Goal: Transaction & Acquisition: Purchase product/service

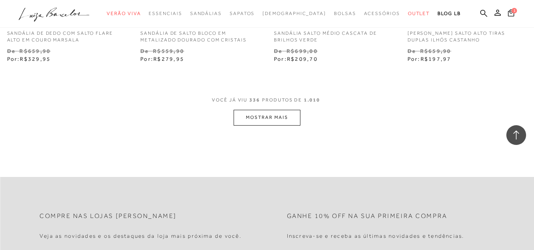
scroll to position [21715, 0]
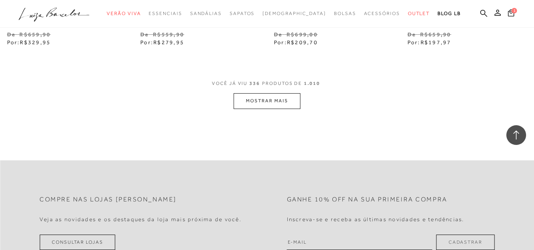
click at [272, 93] on button "MOSTRAR MAIS" at bounding box center [267, 100] width 66 height 15
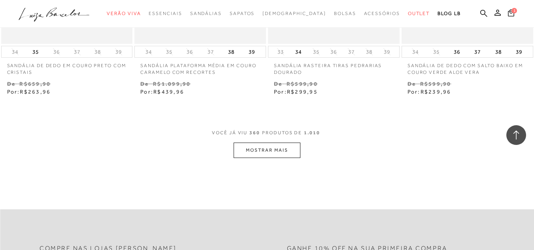
scroll to position [23250, 0]
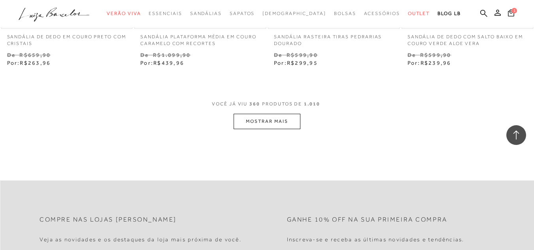
click at [253, 114] on button "MOSTRAR MAIS" at bounding box center [267, 121] width 66 height 15
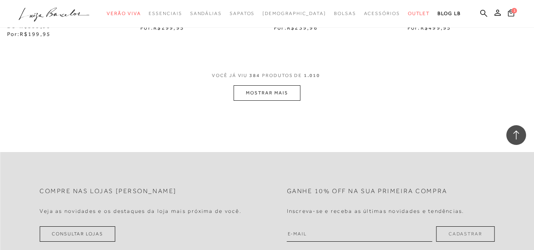
scroll to position [24830, 0]
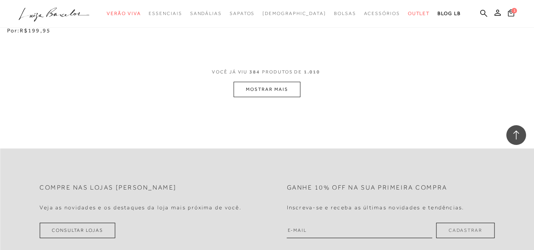
click at [267, 82] on button "MOSTRAR MAIS" at bounding box center [267, 89] width 66 height 15
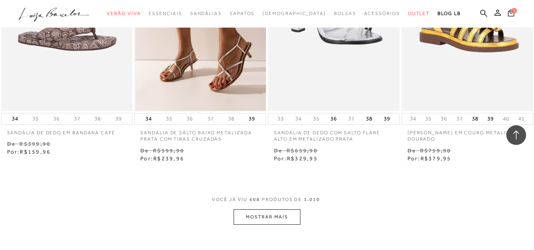
scroll to position [26253, 0]
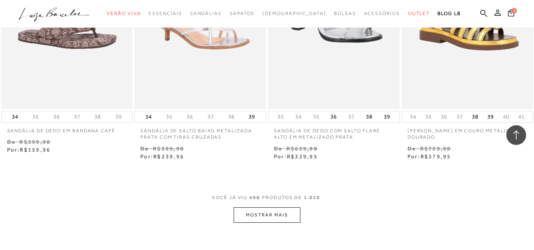
click at [269, 207] on button "MOSTRAR MAIS" at bounding box center [267, 214] width 66 height 15
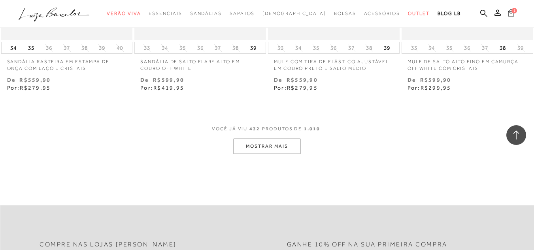
scroll to position [27873, 0]
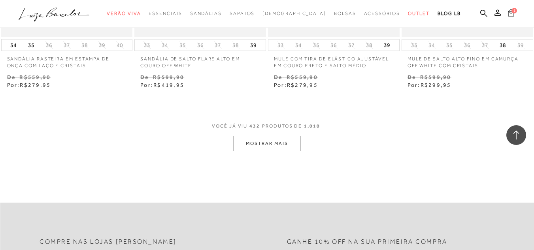
click at [267, 136] on button "MOSTRAR MAIS" at bounding box center [267, 143] width 66 height 15
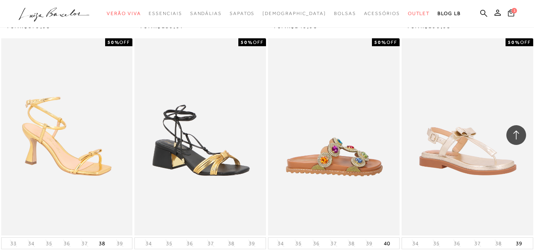
scroll to position [29336, 0]
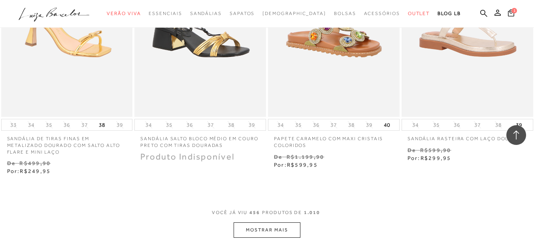
click at [269, 222] on button "MOSTRAR MAIS" at bounding box center [267, 229] width 66 height 15
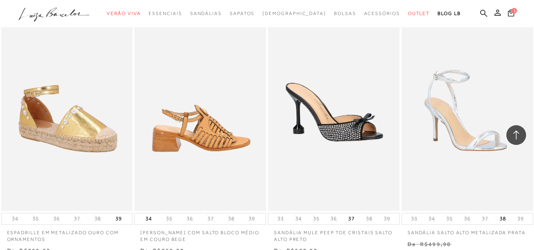
scroll to position [30996, 0]
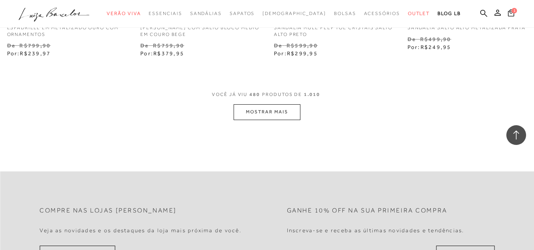
click at [261, 104] on button "MOSTRAR MAIS" at bounding box center [267, 111] width 66 height 15
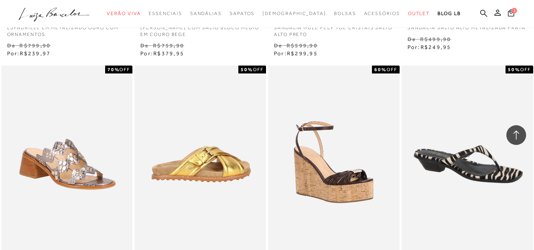
scroll to position [31312, 0]
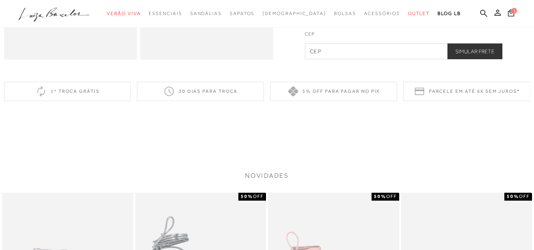
scroll to position [395, 0]
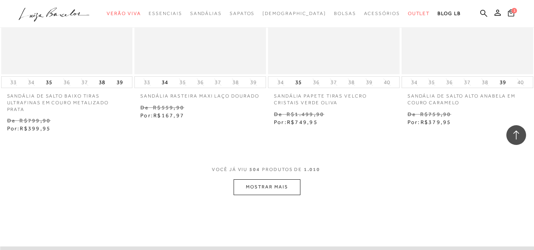
scroll to position [32497, 0]
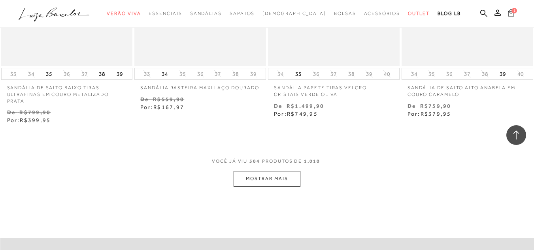
click at [293, 171] on button "MOSTRAR MAIS" at bounding box center [267, 178] width 66 height 15
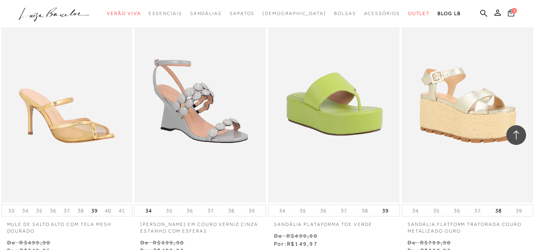
scroll to position [33959, 0]
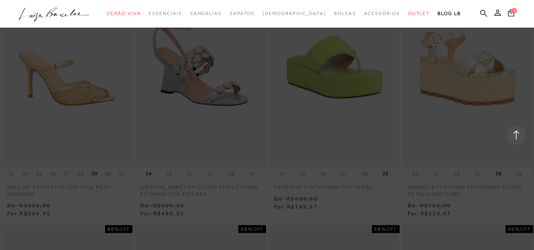
click at [273, 147] on div at bounding box center [267, 125] width 534 height 250
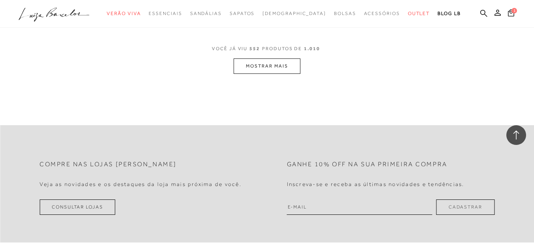
scroll to position [35580, 0]
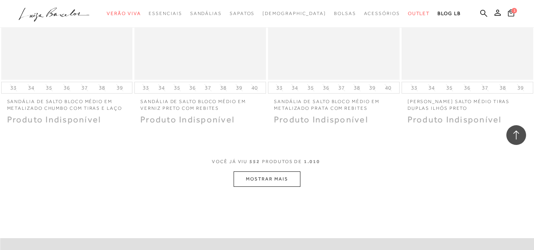
click at [256, 172] on button "MOSTRAR MAIS" at bounding box center [267, 179] width 66 height 15
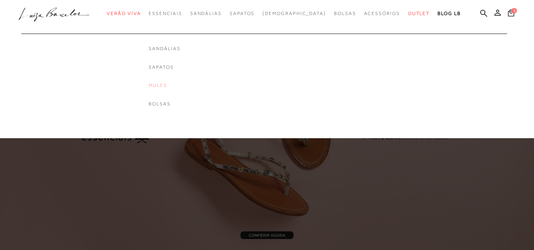
click at [175, 85] on link "Mules" at bounding box center [165, 85] width 32 height 7
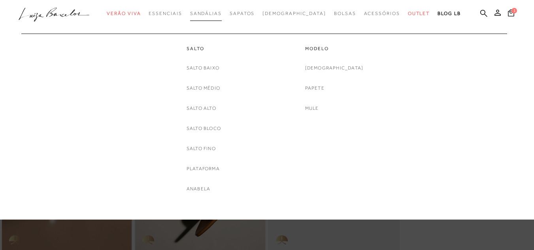
click at [219, 13] on span "Sandálias" at bounding box center [206, 14] width 32 height 6
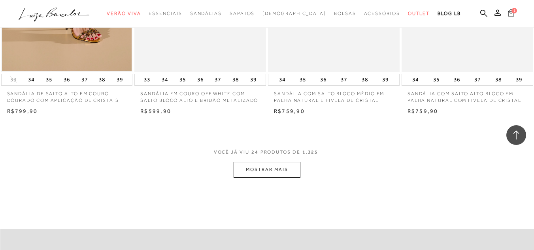
scroll to position [1502, 0]
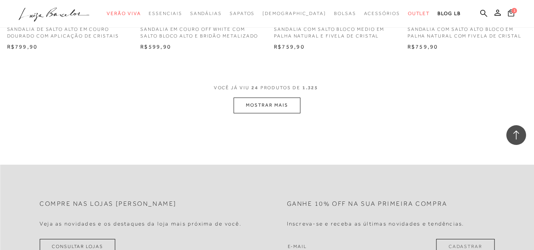
click at [259, 103] on button "MOSTRAR MAIS" at bounding box center [267, 105] width 66 height 15
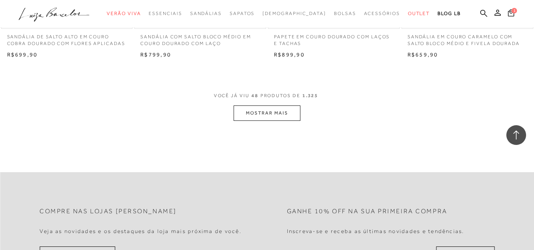
scroll to position [3003, 0]
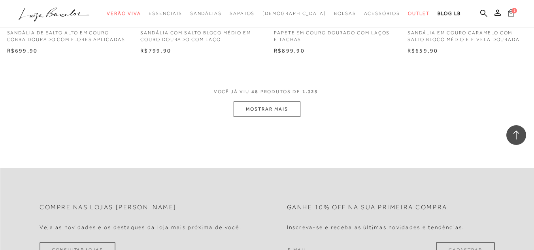
click at [268, 106] on button "MOSTRAR MAIS" at bounding box center [267, 109] width 66 height 15
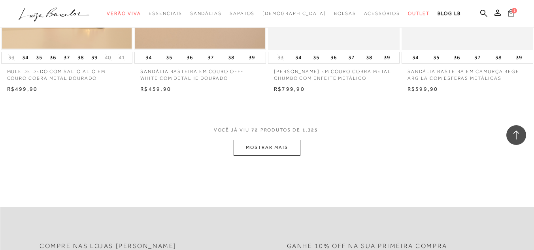
scroll to position [4505, 0]
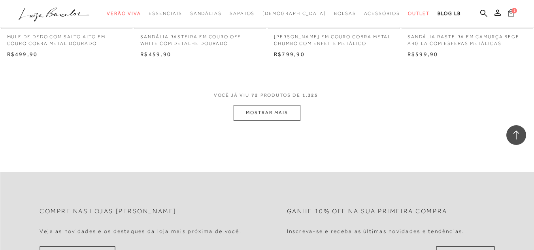
click at [265, 105] on button "MOSTRAR MAIS" at bounding box center [267, 112] width 66 height 15
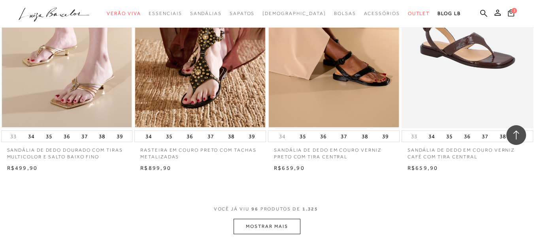
scroll to position [6007, 0]
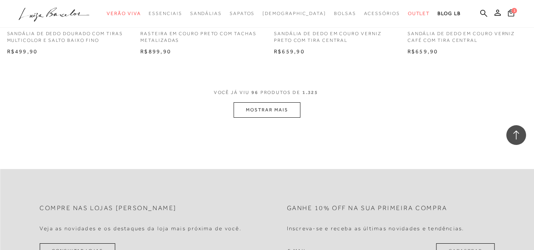
click at [290, 106] on button "MOSTRAR MAIS" at bounding box center [267, 109] width 66 height 15
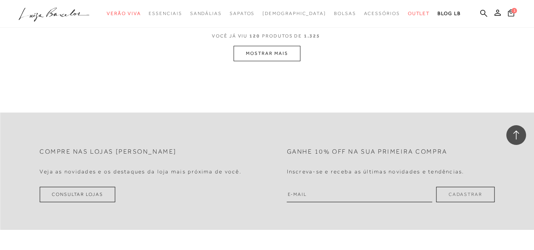
scroll to position [7469, 0]
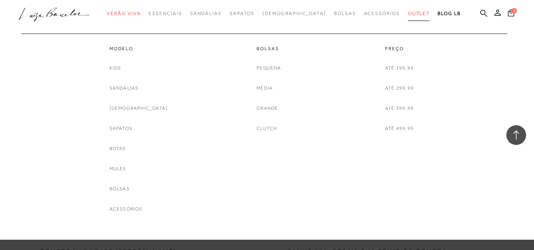
drag, startPoint x: 398, startPoint y: 15, endPoint x: 383, endPoint y: 58, distance: 45.5
click at [408, 16] on span "Outlet" at bounding box center [419, 14] width 22 height 6
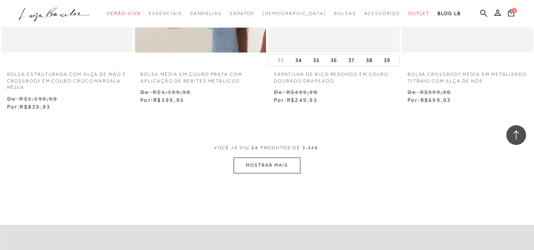
scroll to position [1581, 0]
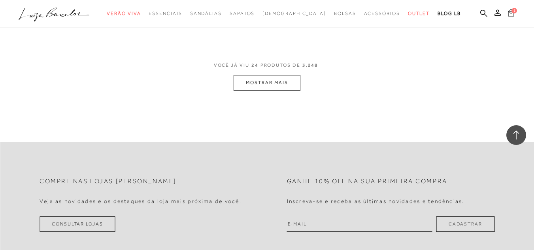
click at [270, 81] on button "MOSTRAR MAIS" at bounding box center [267, 82] width 66 height 15
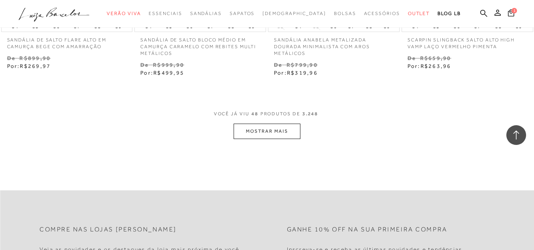
scroll to position [3162, 0]
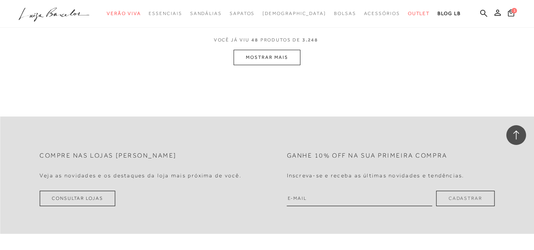
click at [267, 50] on button "MOSTRAR MAIS" at bounding box center [267, 57] width 66 height 15
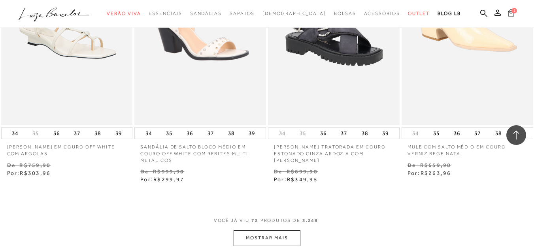
scroll to position [4559, 0]
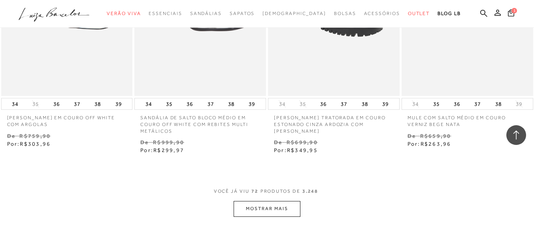
click at [260, 207] on button "MOSTRAR MAIS" at bounding box center [267, 208] width 66 height 15
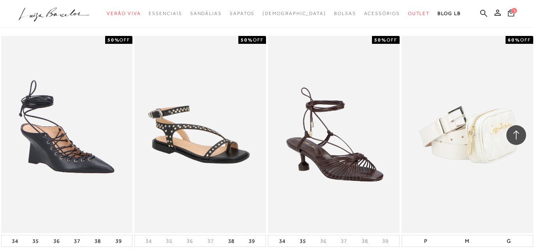
scroll to position [6100, 0]
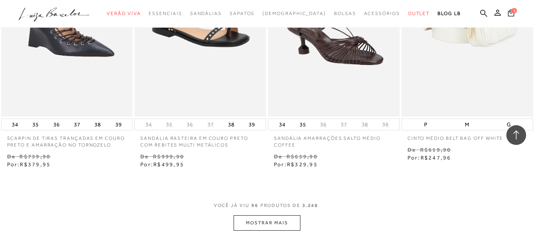
click at [264, 215] on button "MOSTRAR MAIS" at bounding box center [267, 222] width 66 height 15
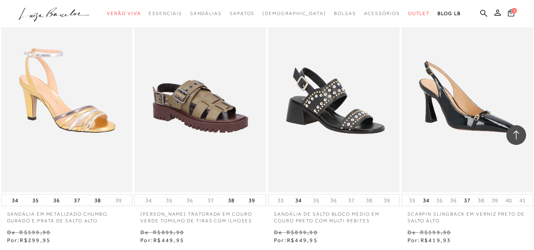
scroll to position [7641, 0]
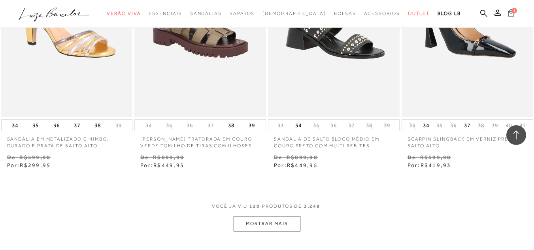
click at [262, 218] on button "MOSTRAR MAIS" at bounding box center [267, 223] width 66 height 15
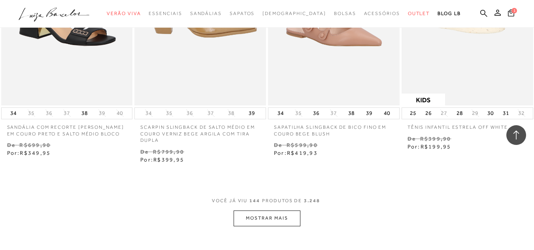
scroll to position [9222, 0]
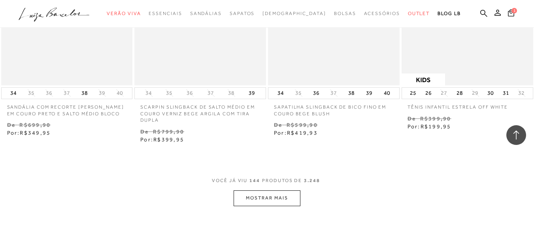
click at [267, 190] on button "MOSTRAR MAIS" at bounding box center [267, 197] width 66 height 15
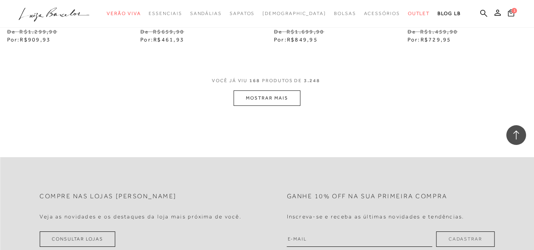
scroll to position [10882, 0]
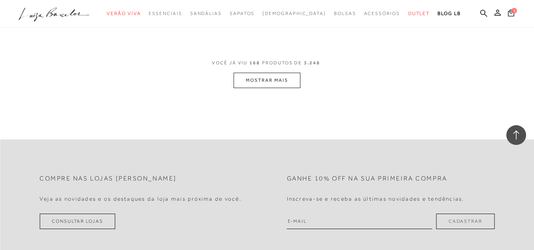
click at [258, 76] on button "MOSTRAR MAIS" at bounding box center [267, 80] width 66 height 15
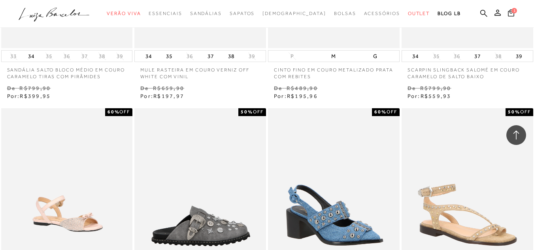
scroll to position [11870, 0]
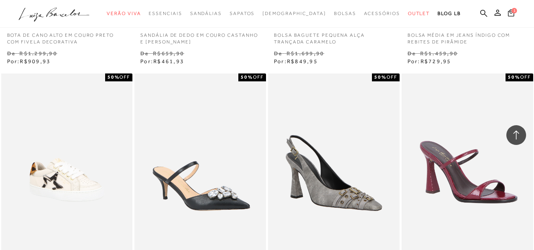
click at [516, 132] on icon at bounding box center [516, 135] width 10 height 10
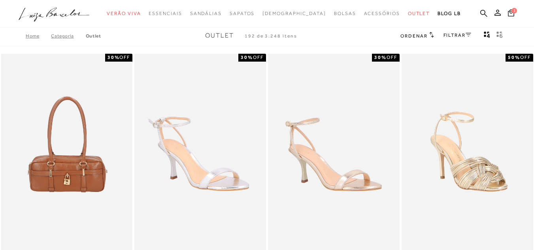
scroll to position [0, 0]
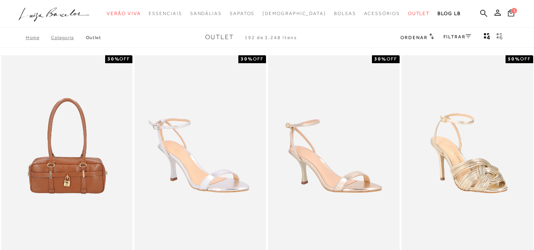
click at [467, 35] on icon at bounding box center [469, 36] width 6 height 4
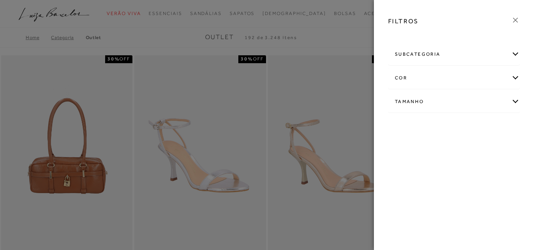
click at [515, 55] on div "subcategoria" at bounding box center [453, 54] width 131 height 21
click at [440, 73] on span "Preço" at bounding box center [439, 76] width 13 height 6
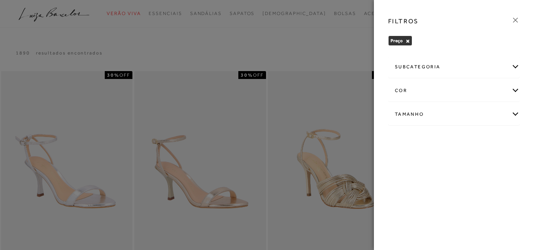
click at [514, 65] on div "subcategoria" at bounding box center [453, 67] width 131 height 21
click at [405, 87] on span "Até 199,99" at bounding box center [407, 88] width 24 height 6
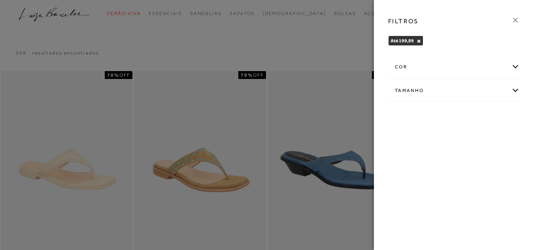
click at [514, 87] on div "Tamanho" at bounding box center [453, 90] width 131 height 21
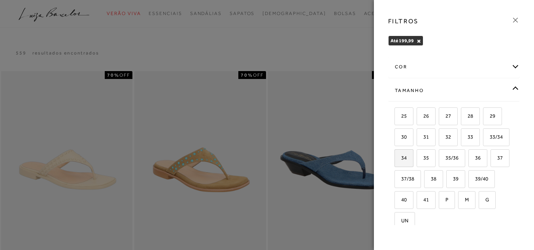
click at [407, 160] on span "34" at bounding box center [400, 158] width 11 height 6
click at [401, 160] on input "34" at bounding box center [397, 159] width 8 height 8
checkbox input "true"
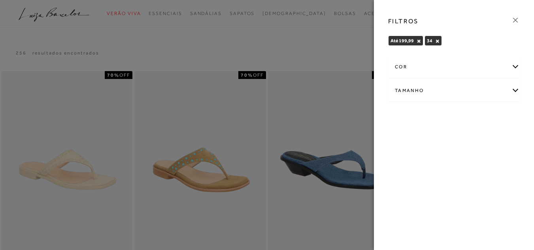
click at [515, 20] on icon at bounding box center [515, 20] width 9 height 9
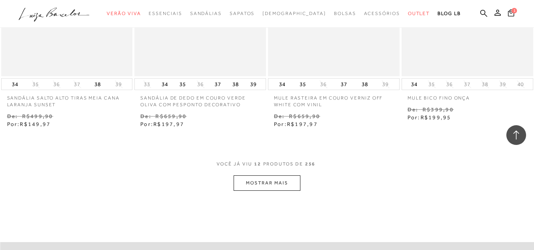
scroll to position [711, 0]
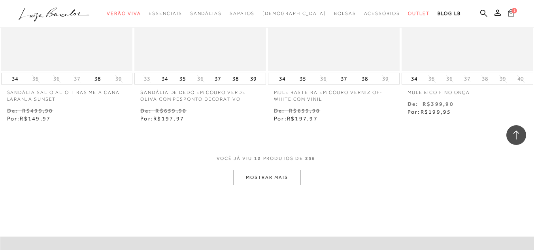
click at [290, 175] on button "MOSTRAR MAIS" at bounding box center [267, 177] width 66 height 15
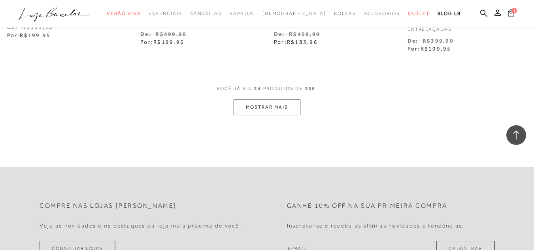
scroll to position [1581, 0]
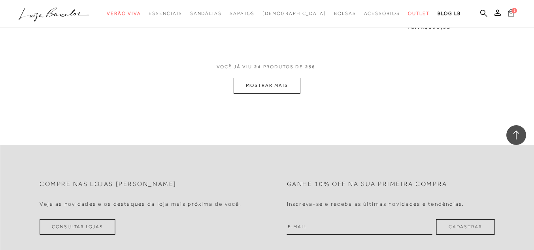
click at [266, 82] on button "MOSTRAR MAIS" at bounding box center [267, 85] width 66 height 15
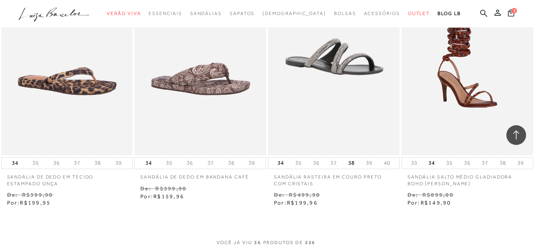
scroll to position [2227, 0]
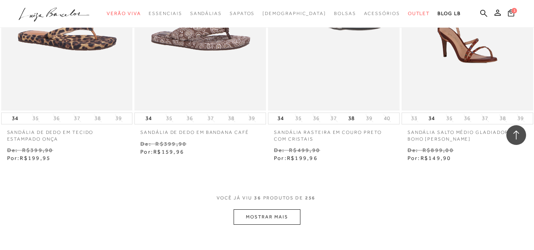
click at [275, 218] on button "MOSTRAR MAIS" at bounding box center [267, 216] width 66 height 15
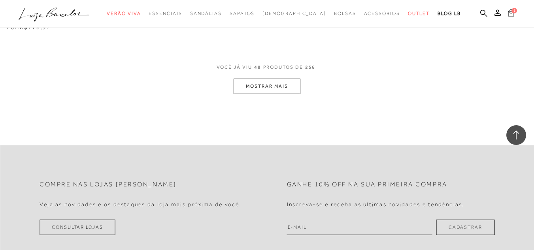
scroll to position [3136, 0]
click at [264, 88] on button "MOSTRAR MAIS" at bounding box center [267, 85] width 66 height 15
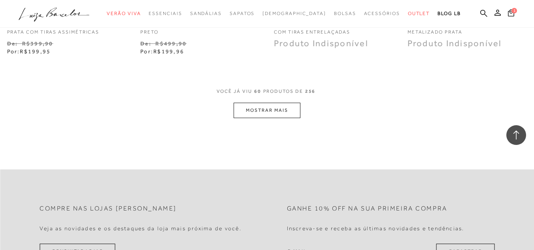
scroll to position [3926, 0]
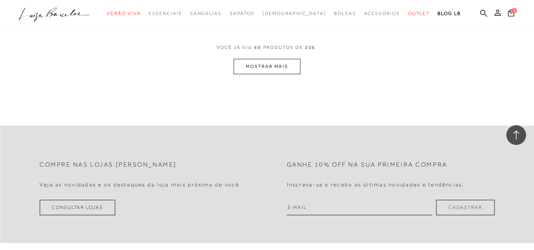
click at [268, 64] on button "MOSTRAR MAIS" at bounding box center [267, 66] width 66 height 15
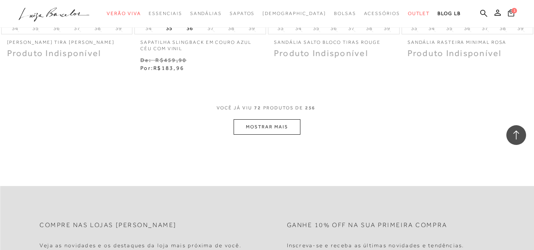
scroll to position [4683, 0]
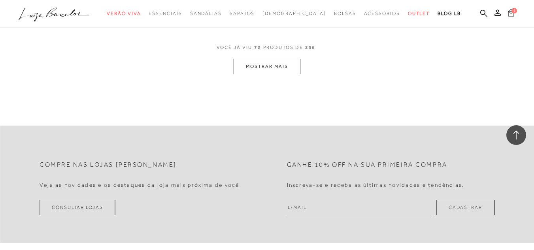
click at [274, 66] on button "MOSTRAR MAIS" at bounding box center [267, 66] width 66 height 15
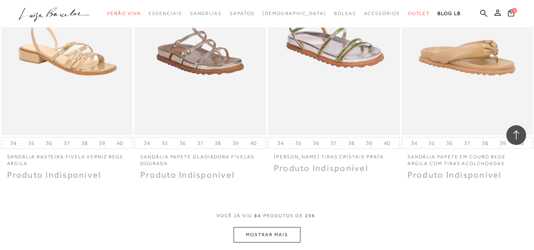
scroll to position [5300, 0]
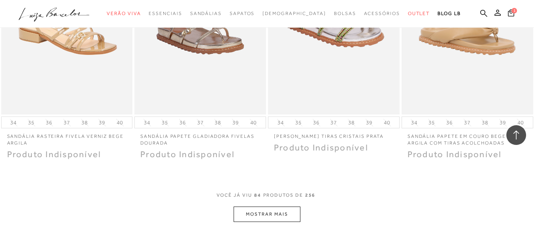
click at [273, 216] on button "MOSTRAR MAIS" at bounding box center [267, 214] width 66 height 15
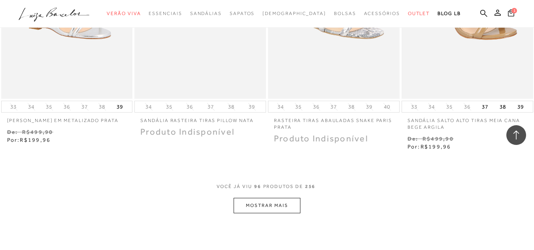
scroll to position [6090, 0]
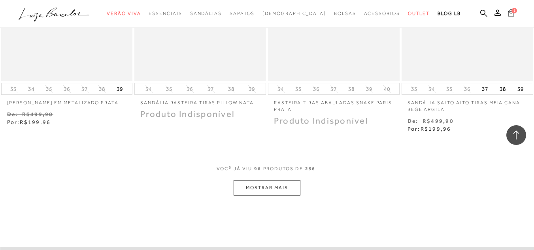
click at [251, 192] on button "MOSTRAR MAIS" at bounding box center [267, 187] width 66 height 15
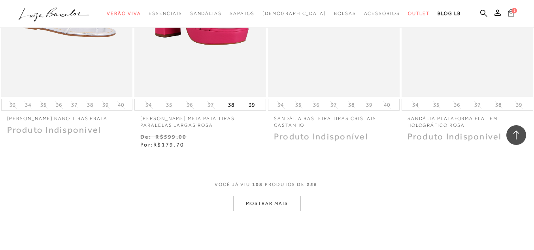
scroll to position [6871, 0]
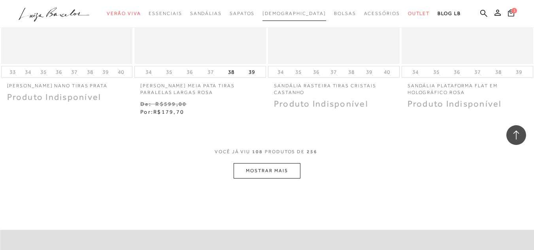
click at [288, 12] on span "[DEMOGRAPHIC_DATA]" at bounding box center [294, 14] width 64 height 6
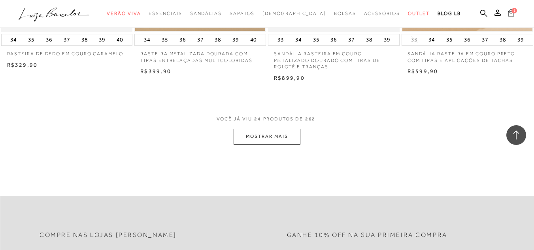
scroll to position [1502, 0]
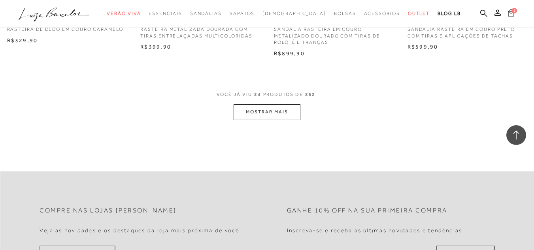
click at [258, 115] on button "MOSTRAR MAIS" at bounding box center [267, 111] width 66 height 15
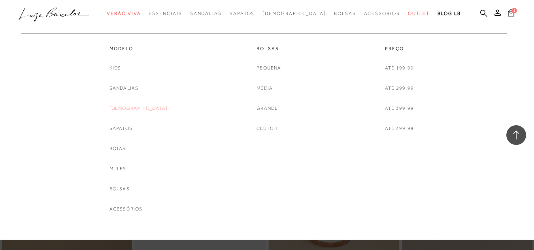
click at [127, 110] on link "[DEMOGRAPHIC_DATA]" at bounding box center [138, 108] width 58 height 8
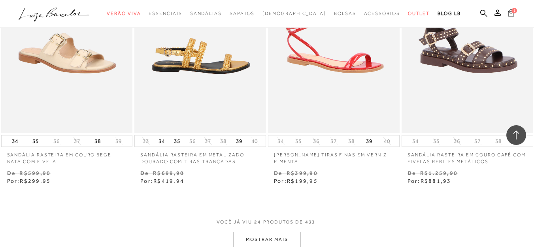
scroll to position [1423, 0]
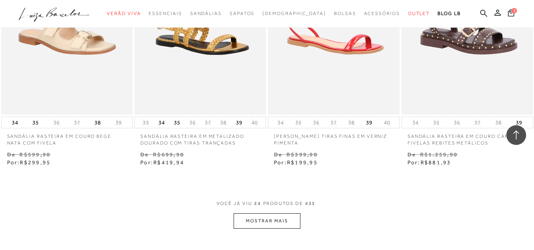
click at [277, 220] on button "MOSTRAR MAIS" at bounding box center [267, 220] width 66 height 15
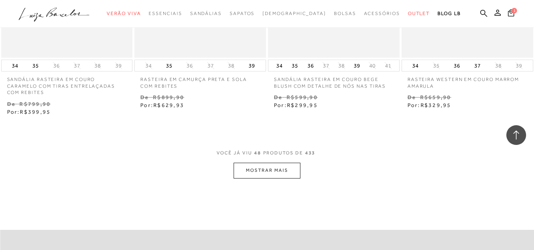
scroll to position [3043, 0]
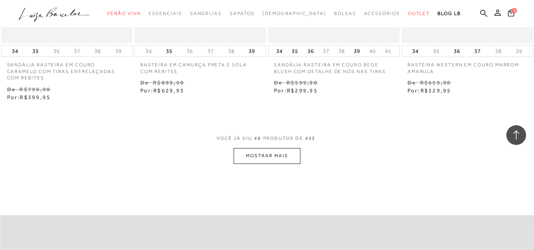
click at [267, 152] on button "MOSTRAR MAIS" at bounding box center [267, 155] width 66 height 15
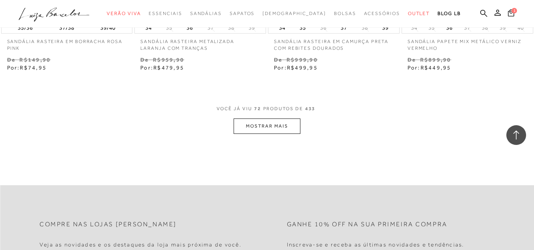
scroll to position [4624, 0]
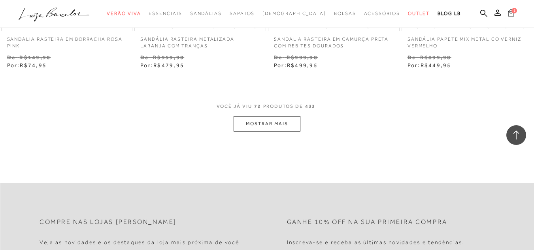
click at [271, 116] on button "MOSTRAR MAIS" at bounding box center [267, 123] width 66 height 15
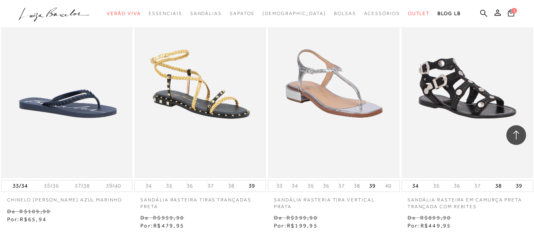
scroll to position [6086, 0]
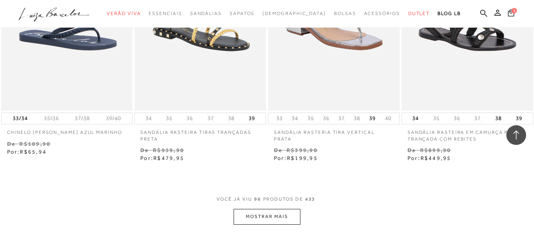
click at [264, 209] on button "MOSTRAR MAIS" at bounding box center [267, 216] width 66 height 15
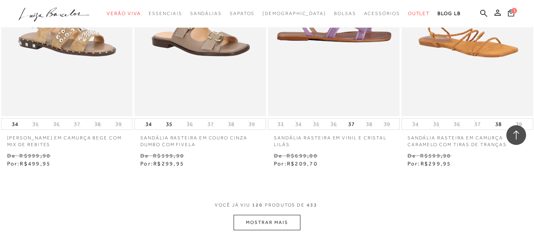
scroll to position [7706, 0]
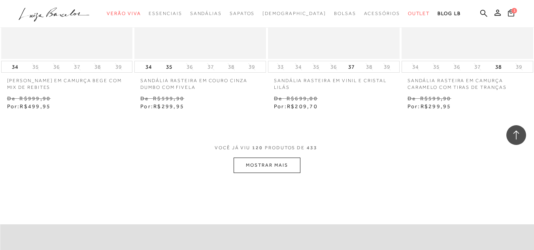
click at [285, 158] on button "MOSTRAR MAIS" at bounding box center [267, 165] width 66 height 15
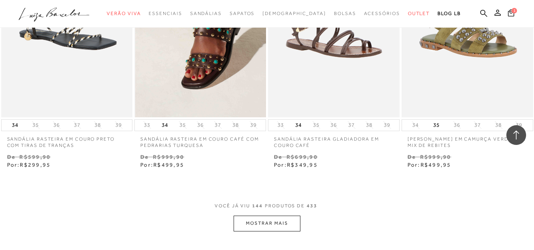
scroll to position [9208, 0]
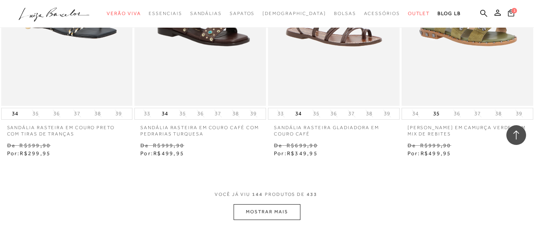
click at [268, 204] on button "MOSTRAR MAIS" at bounding box center [267, 211] width 66 height 15
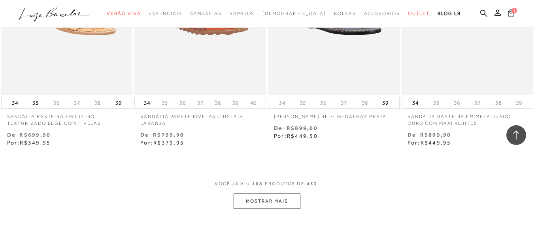
scroll to position [10789, 0]
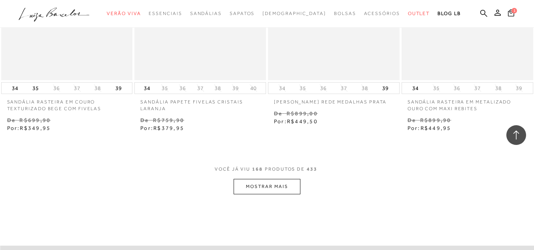
click at [254, 179] on button "MOSTRAR MAIS" at bounding box center [267, 186] width 66 height 15
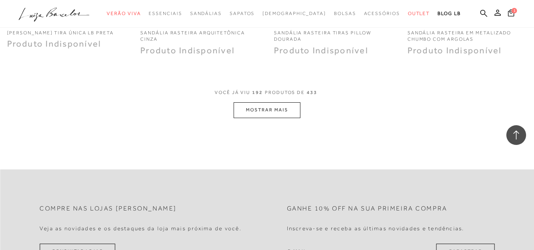
scroll to position [12409, 0]
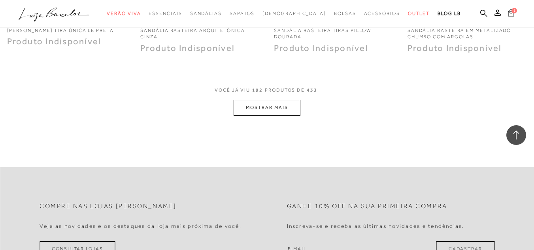
click at [268, 100] on button "MOSTRAR MAIS" at bounding box center [267, 107] width 66 height 15
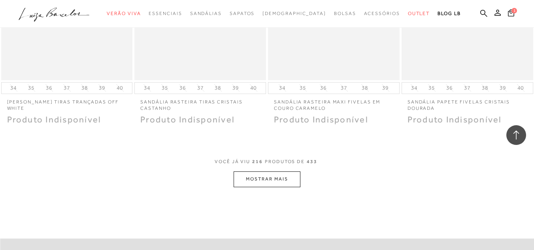
scroll to position [13950, 0]
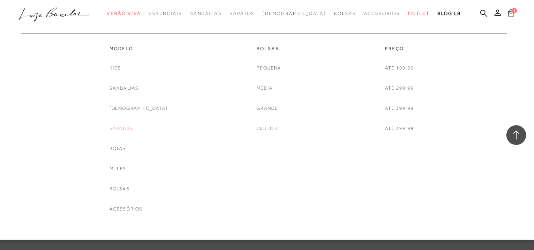
click at [130, 126] on link "Sapatos" at bounding box center [120, 128] width 23 height 8
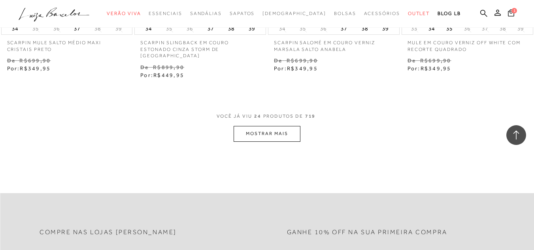
scroll to position [1541, 0]
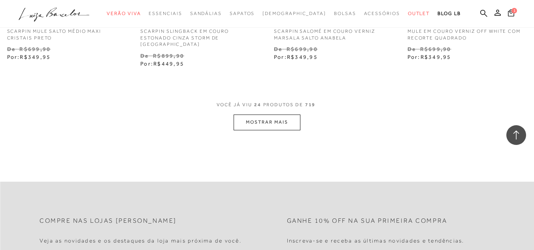
click at [273, 115] on button "MOSTRAR MAIS" at bounding box center [267, 122] width 66 height 15
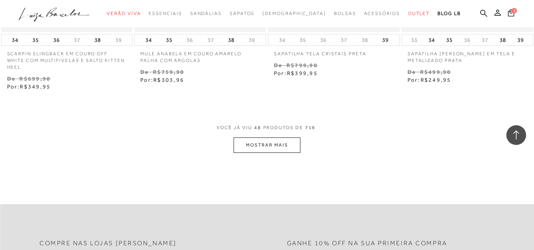
scroll to position [3083, 0]
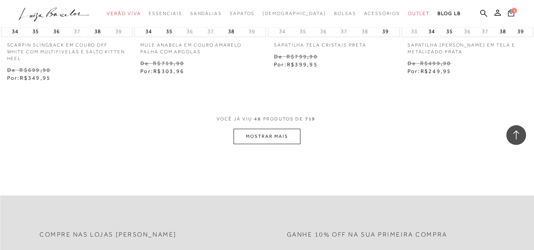
click at [265, 129] on button "MOSTRAR MAIS" at bounding box center [267, 136] width 66 height 15
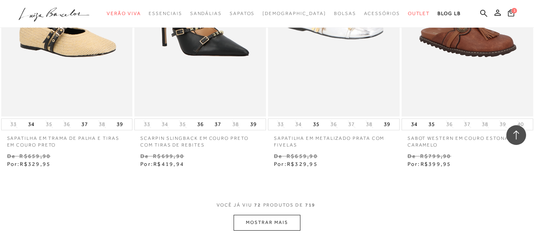
scroll to position [4584, 0]
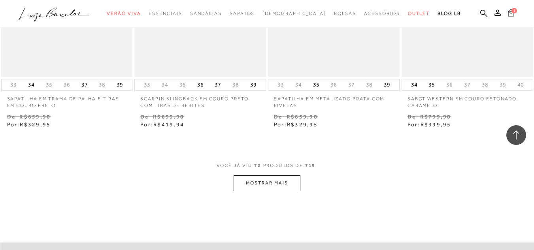
click at [297, 176] on button "MOSTRAR MAIS" at bounding box center [267, 182] width 66 height 15
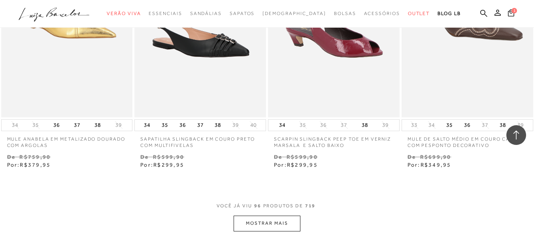
scroll to position [6205, 0]
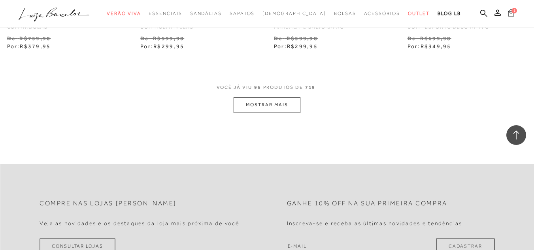
click at [276, 104] on button "MOSTRAR MAIS" at bounding box center [267, 104] width 66 height 15
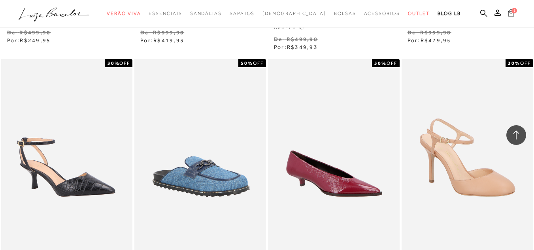
scroll to position [7667, 0]
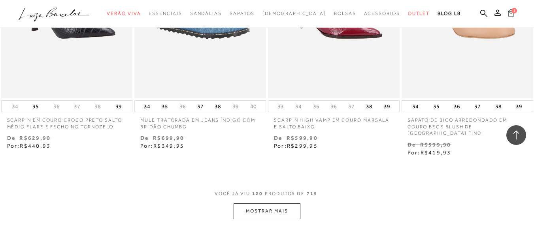
click at [273, 204] on button "MOSTRAR MAIS" at bounding box center [267, 211] width 66 height 15
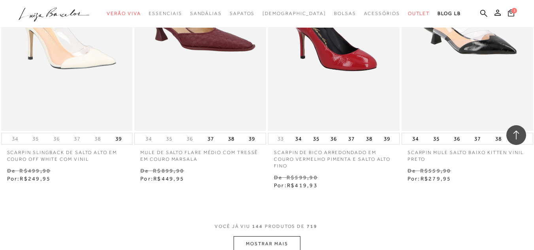
scroll to position [9287, 0]
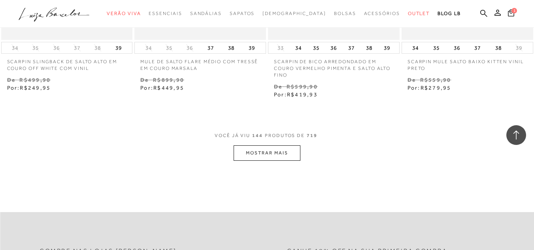
click at [281, 145] on button "MOSTRAR MAIS" at bounding box center [267, 152] width 66 height 15
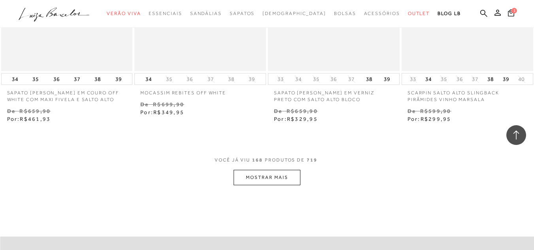
scroll to position [10828, 0]
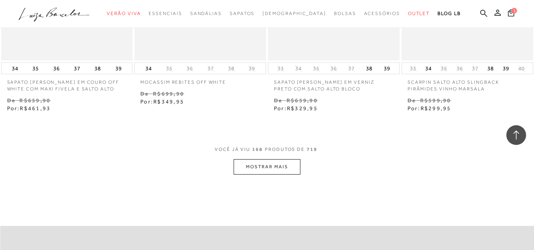
click at [273, 159] on button "MOSTRAR MAIS" at bounding box center [267, 166] width 66 height 15
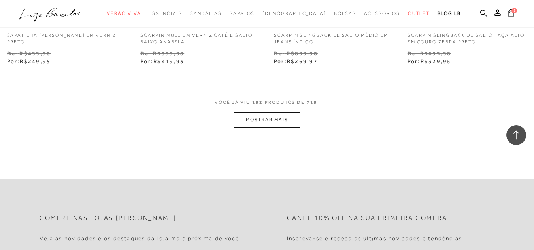
scroll to position [12449, 0]
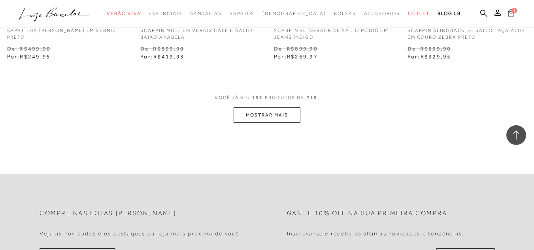
click at [285, 107] on button "MOSTRAR MAIS" at bounding box center [267, 114] width 66 height 15
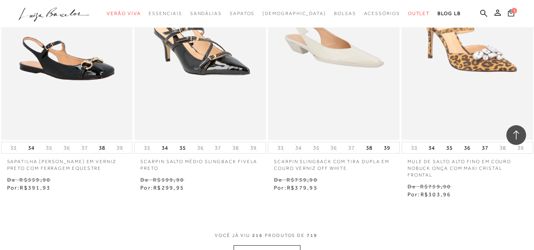
scroll to position [13911, 0]
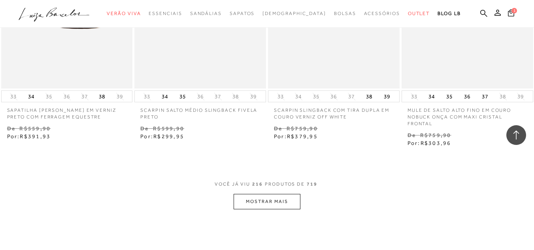
click at [284, 194] on button "MOSTRAR MAIS" at bounding box center [267, 201] width 66 height 15
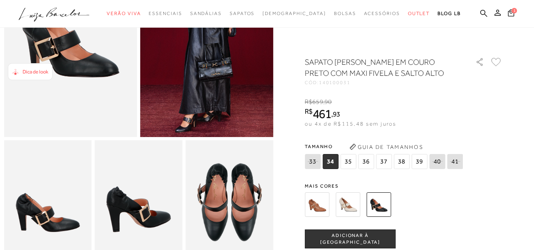
click at [42, 71] on span "Dica de look" at bounding box center [36, 72] width 26 height 6
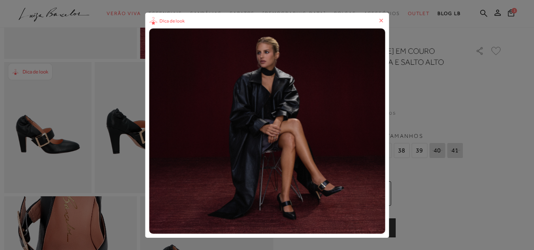
scroll to position [198, 0]
click at [321, 194] on img "1 / 1" at bounding box center [267, 131] width 236 height 206
click at [383, 21] on icon at bounding box center [381, 21] width 8 height 8
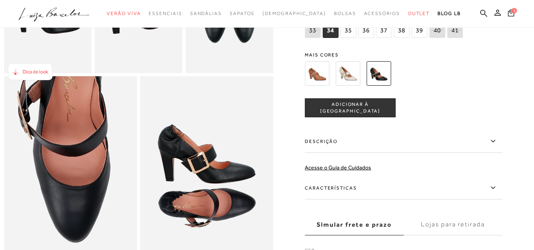
scroll to position [395, 0]
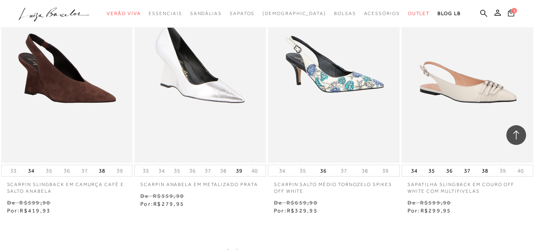
scroll to position [17033, 0]
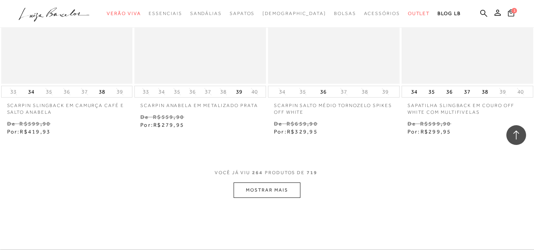
click at [266, 183] on button "MOSTRAR MAIS" at bounding box center [267, 190] width 66 height 15
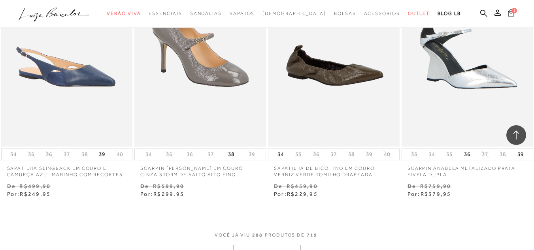
scroll to position [18574, 0]
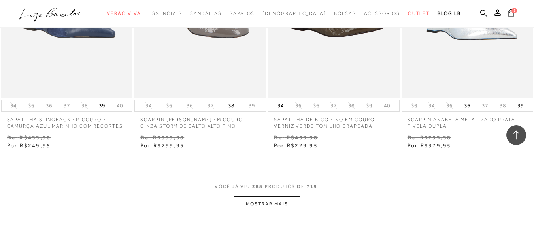
click at [280, 196] on button "MOSTRAR MAIS" at bounding box center [267, 203] width 66 height 15
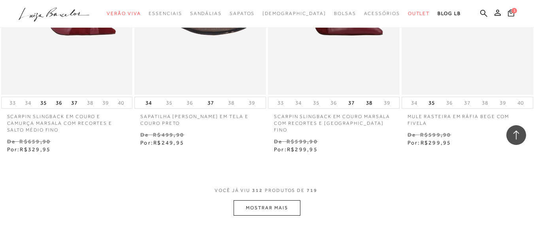
scroll to position [20126, 0]
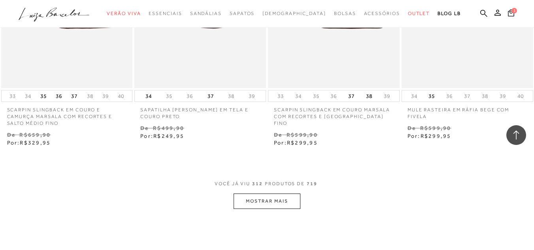
click at [282, 194] on button "MOSTRAR MAIS" at bounding box center [267, 201] width 66 height 15
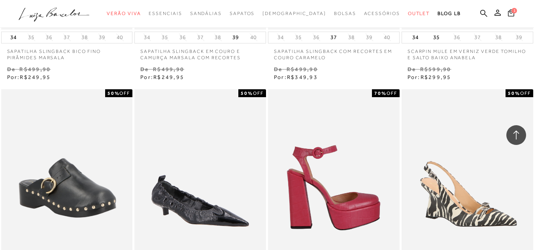
scroll to position [20442, 0]
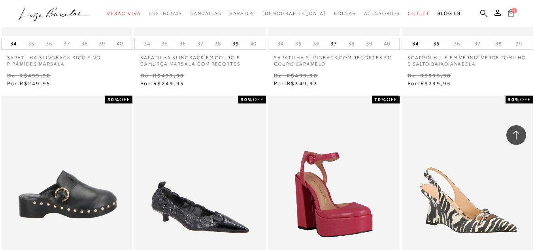
drag, startPoint x: 55, startPoint y: 152, endPoint x: 63, endPoint y: 178, distance: 27.7
click at [63, 178] on img at bounding box center [67, 194] width 131 height 197
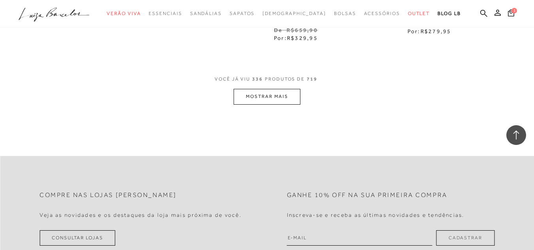
scroll to position [21706, 0]
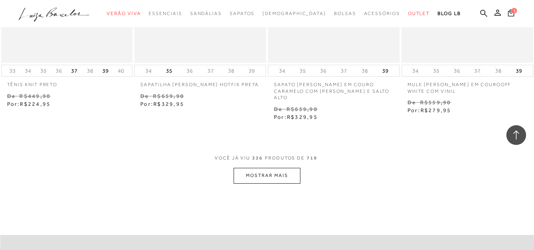
click at [268, 168] on button "MOSTRAR MAIS" at bounding box center [267, 175] width 66 height 15
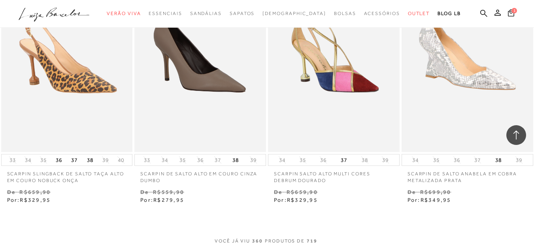
scroll to position [23199, 0]
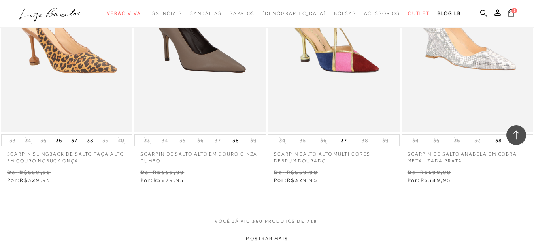
click at [272, 231] on button "MOSTRAR MAIS" at bounding box center [267, 238] width 66 height 15
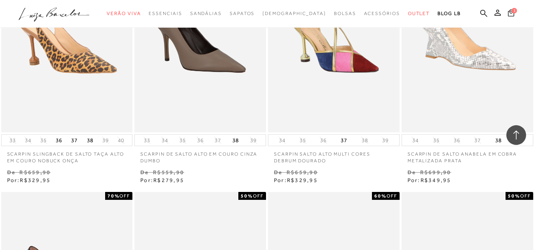
click at [508, 13] on icon at bounding box center [511, 12] width 6 height 7
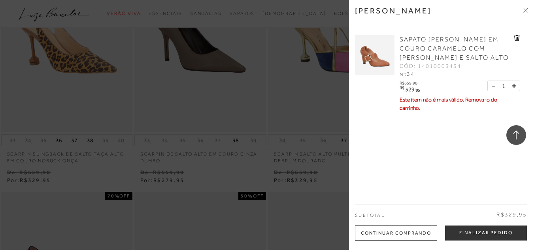
click at [373, 52] on img at bounding box center [375, 55] width 40 height 40
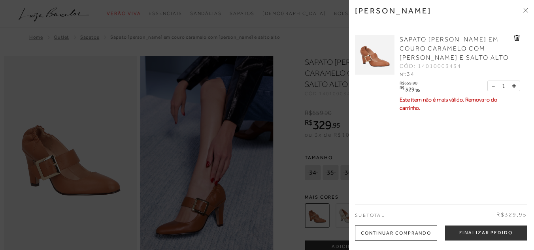
click at [86, 101] on div at bounding box center [267, 125] width 534 height 250
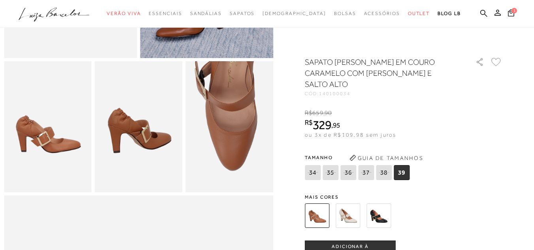
click at [474, 164] on div "Tamanho 34 35 36" at bounding box center [404, 167] width 198 height 30
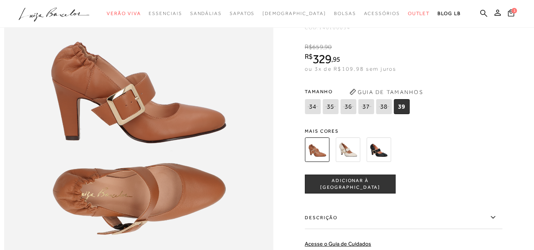
scroll to position [474, 0]
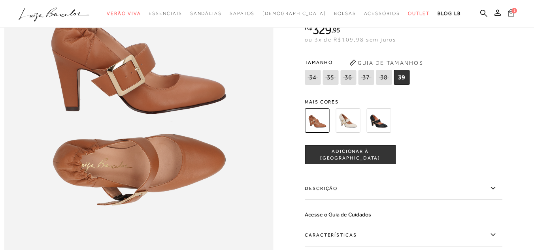
click at [343, 162] on span "ADICIONAR À [GEOGRAPHIC_DATA]" at bounding box center [350, 155] width 90 height 14
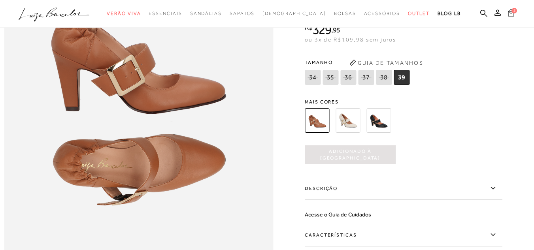
scroll to position [0, 0]
click at [508, 12] on icon at bounding box center [511, 12] width 6 height 7
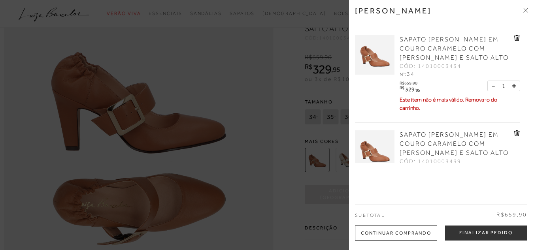
click at [516, 39] on icon at bounding box center [516, 38] width 1 height 3
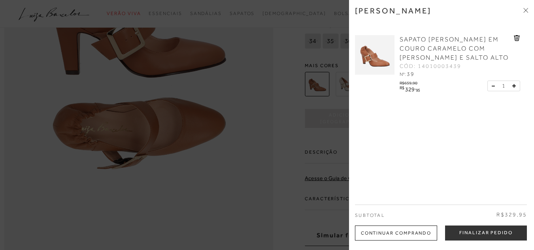
scroll to position [514, 0]
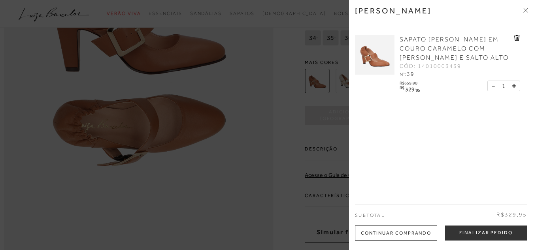
click at [514, 36] on icon at bounding box center [517, 38] width 6 height 6
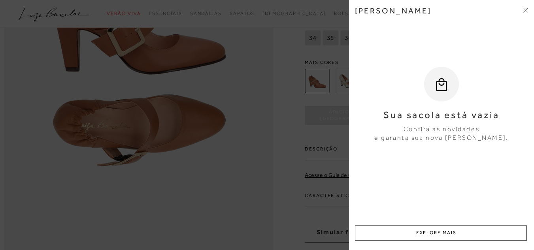
click at [526, 9] on icon at bounding box center [525, 10] width 5 height 5
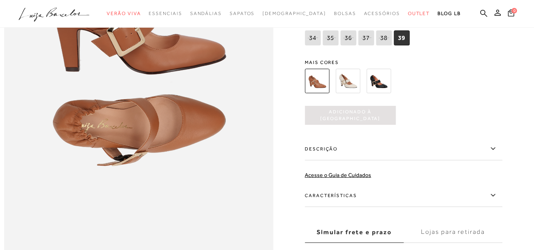
click at [317, 43] on icon at bounding box center [312, 38] width 11 height 10
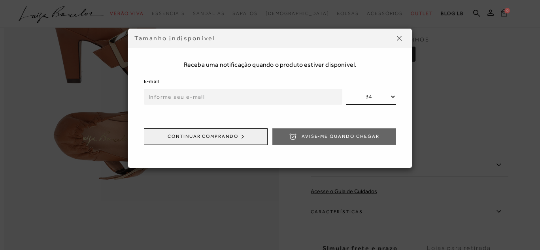
click at [399, 34] on button at bounding box center [399, 38] width 13 height 13
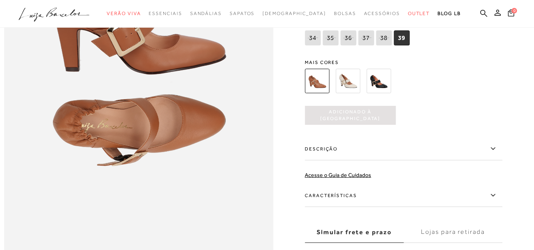
click at [377, 93] on img at bounding box center [378, 81] width 25 height 25
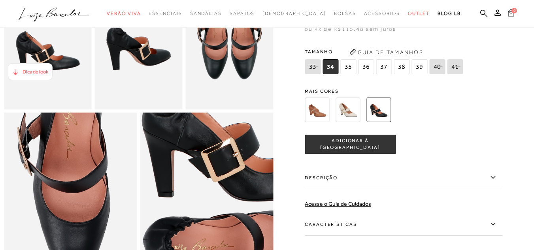
scroll to position [277, 0]
